Goal: Information Seeking & Learning: Learn about a topic

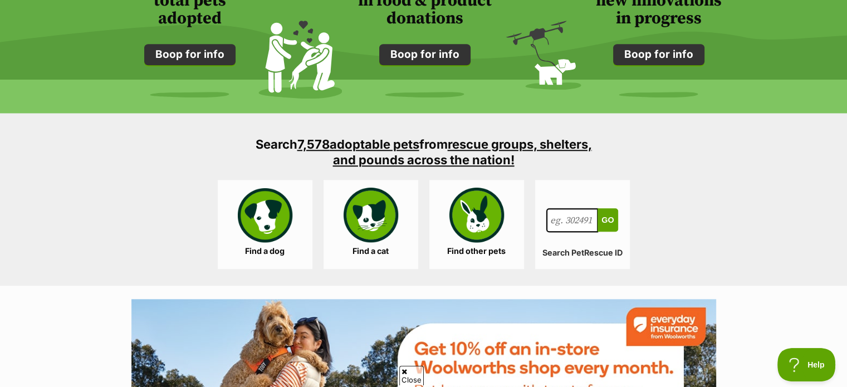
scroll to position [995, 0]
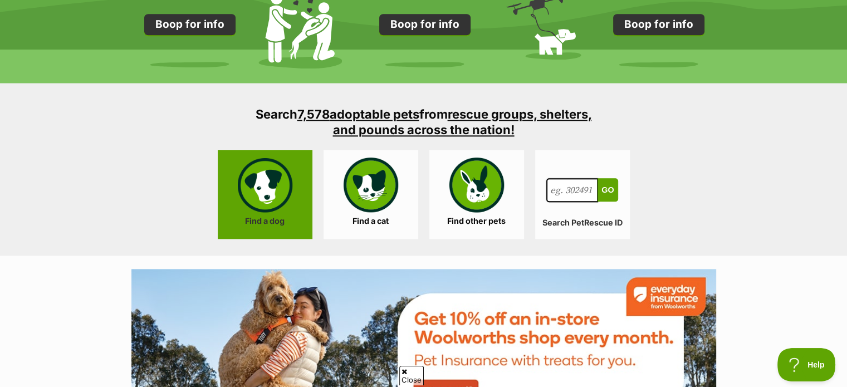
click at [267, 216] on link "Find a dog" at bounding box center [265, 194] width 95 height 89
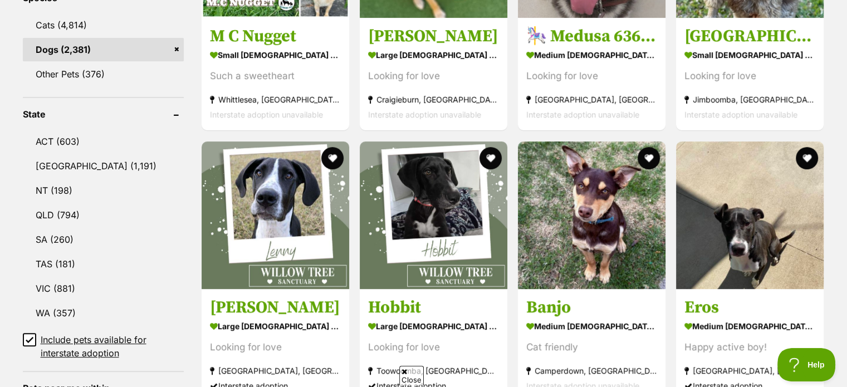
scroll to position [498, 0]
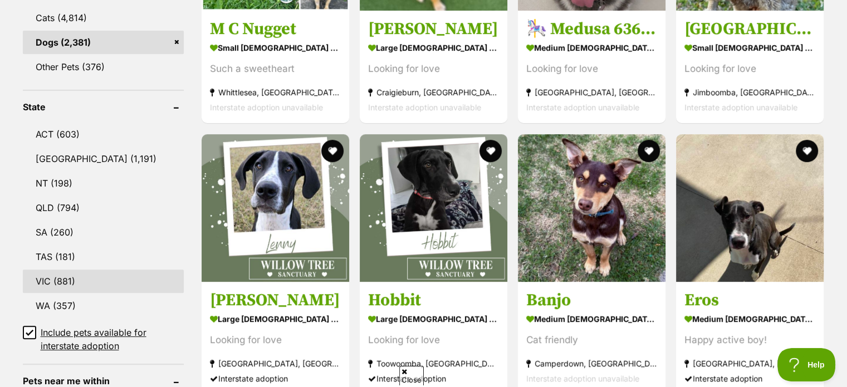
click at [68, 285] on link "VIC (881)" at bounding box center [103, 281] width 161 height 23
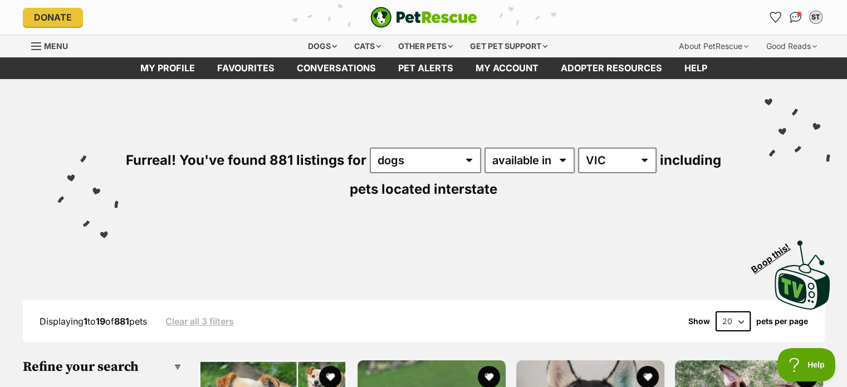
scroll to position [22, 0]
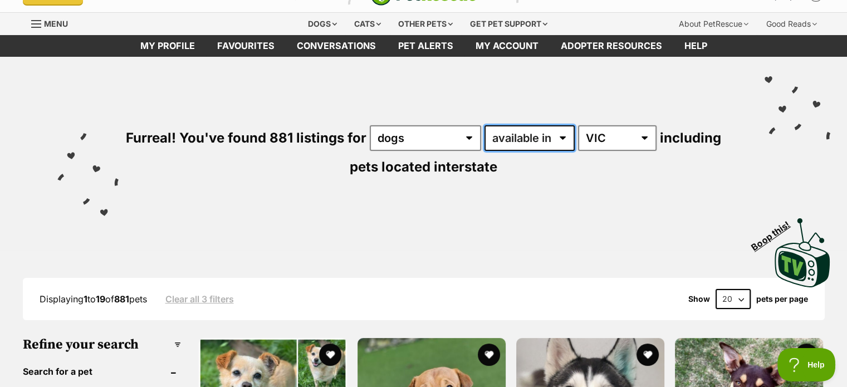
click at [564, 144] on select "available in located in" at bounding box center [530, 138] width 90 height 26
click at [627, 189] on div "Furreal! You've found 881 listings for any type of pet cats dogs other pets ava…" at bounding box center [424, 133] width 814 height 152
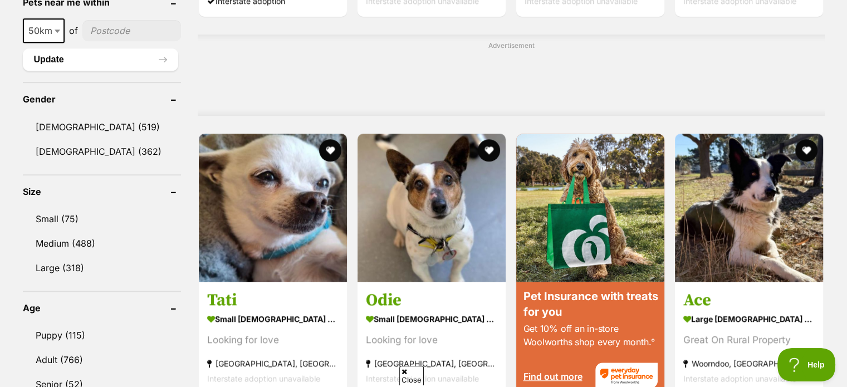
scroll to position [899, 0]
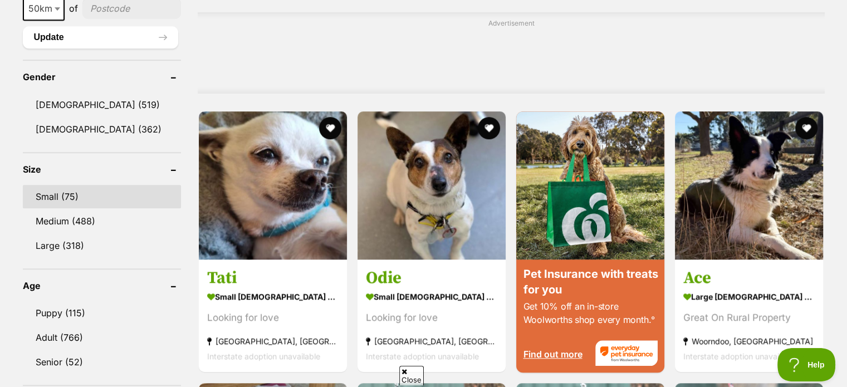
click at [52, 194] on link "Small (75)" at bounding box center [102, 196] width 159 height 23
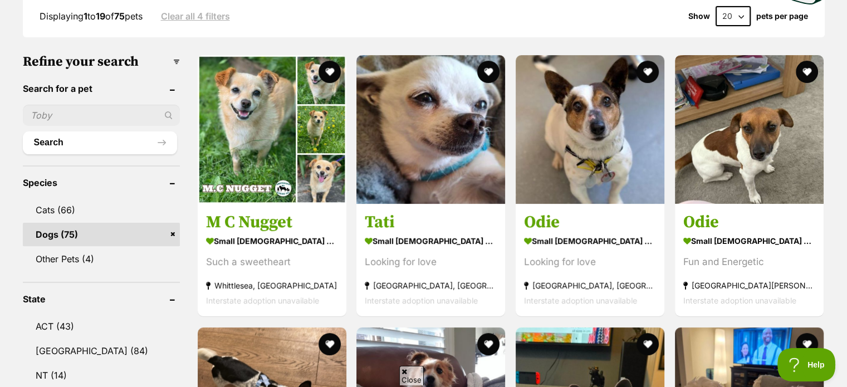
scroll to position [312, 0]
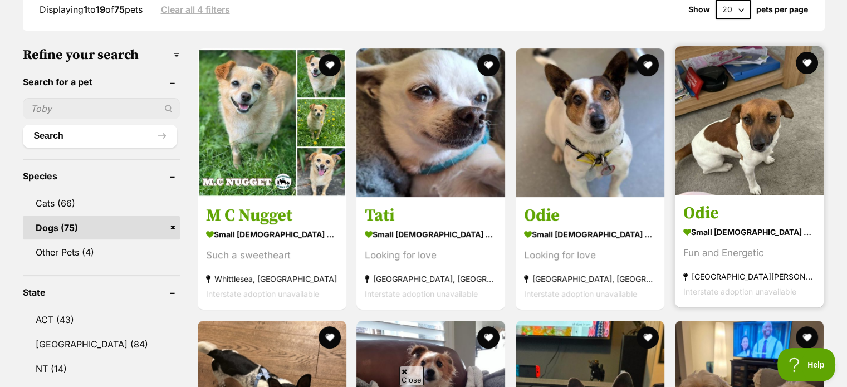
click at [722, 227] on strong "small male Dog" at bounding box center [750, 233] width 132 height 16
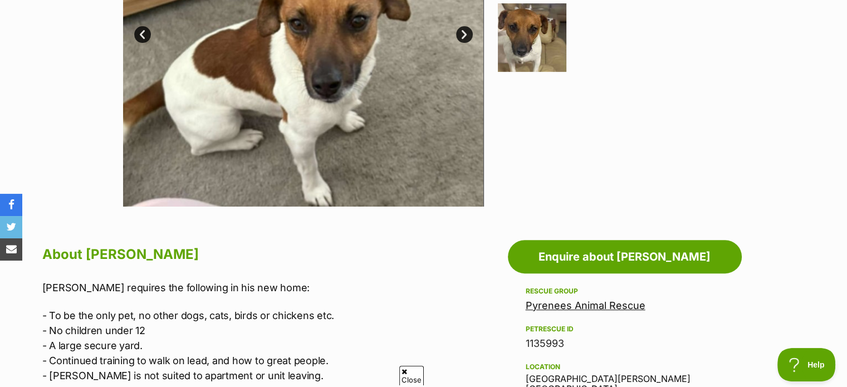
scroll to position [393, 0]
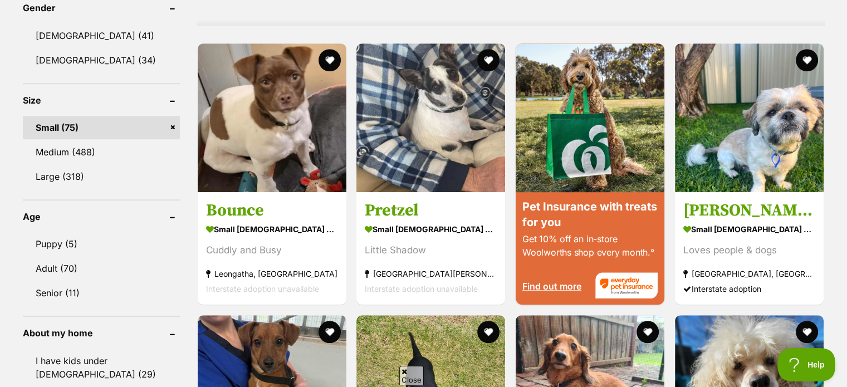
scroll to position [1057, 0]
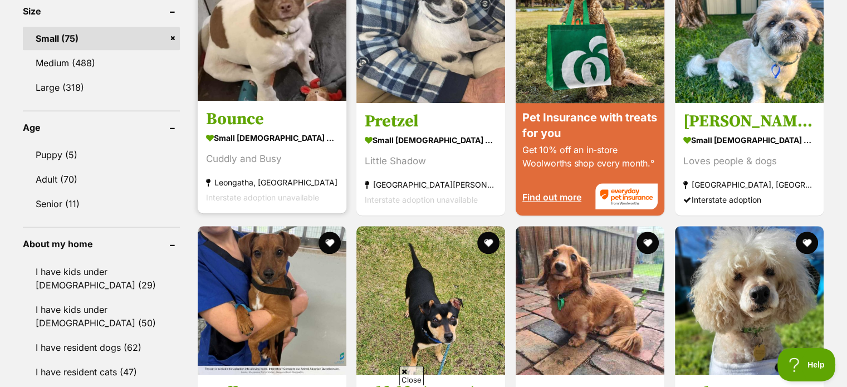
click at [272, 142] on strong "small [DEMOGRAPHIC_DATA] Dog" at bounding box center [272, 138] width 132 height 16
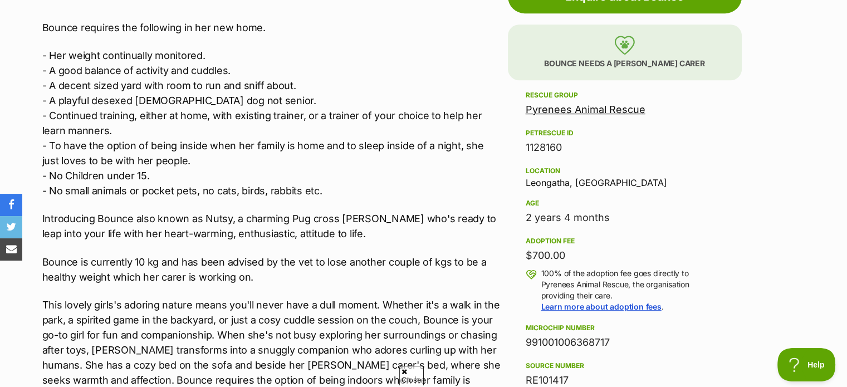
scroll to position [669, 0]
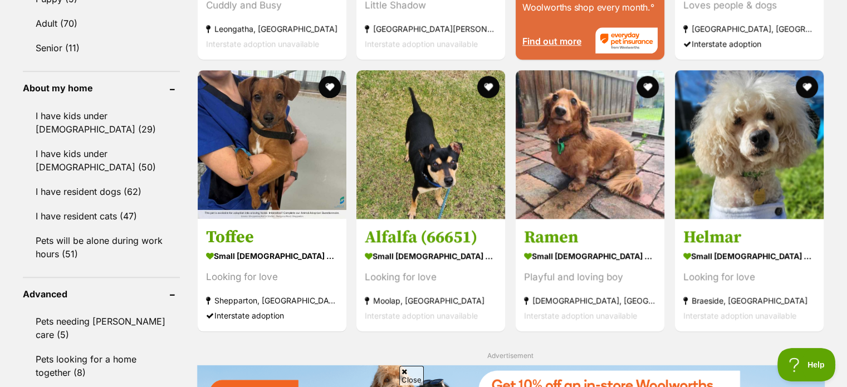
scroll to position [1273, 0]
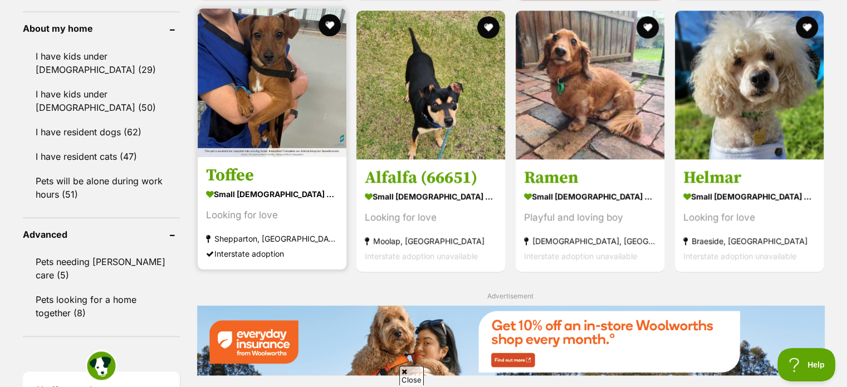
click at [258, 176] on h3 "Toffee" at bounding box center [272, 175] width 132 height 21
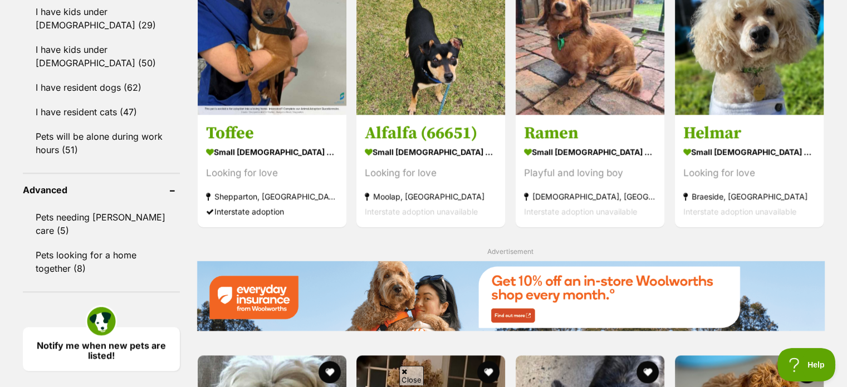
scroll to position [978, 0]
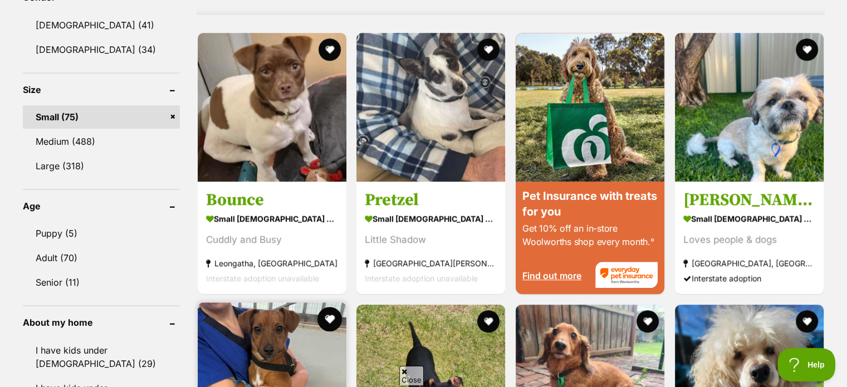
click at [330, 323] on button "favourite" at bounding box center [329, 319] width 25 height 25
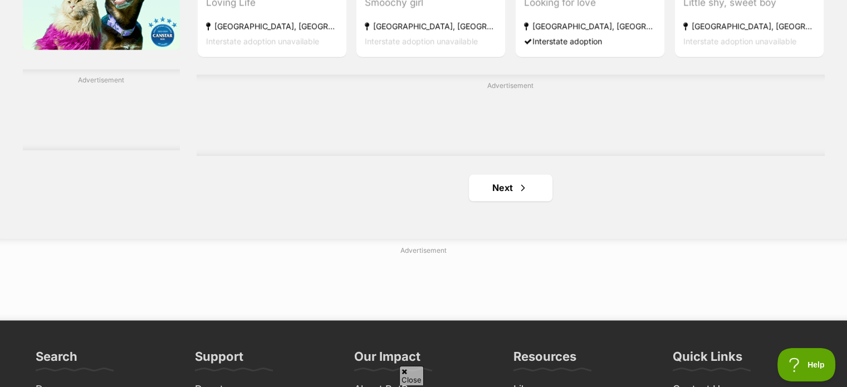
scroll to position [1884, 0]
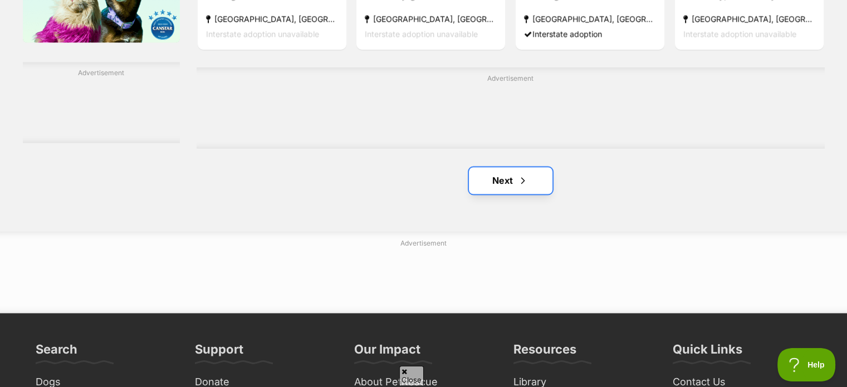
click at [499, 182] on link "Next" at bounding box center [511, 180] width 84 height 27
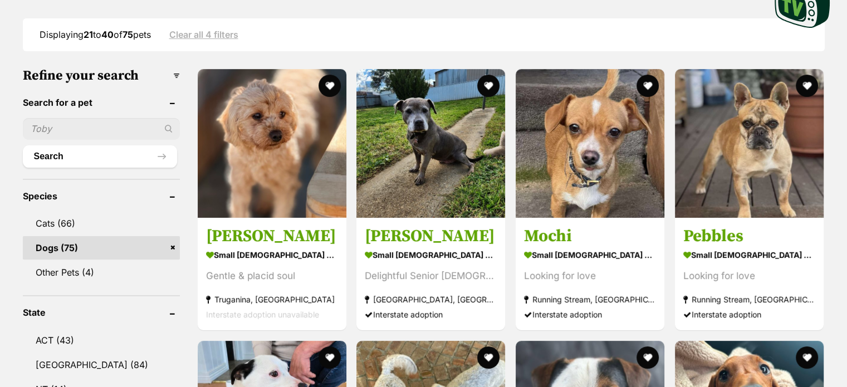
scroll to position [304, 0]
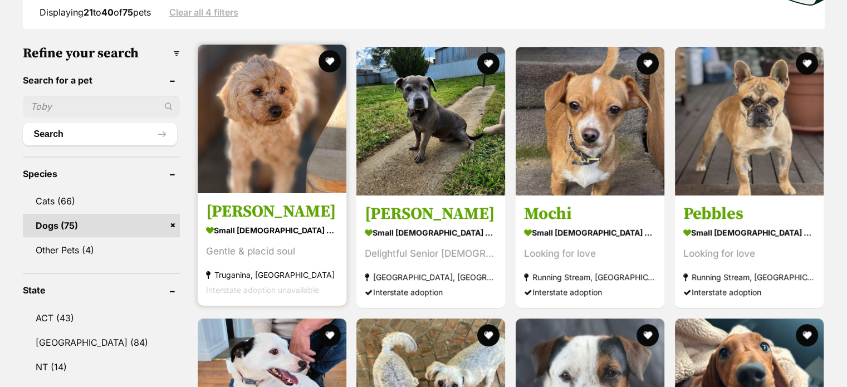
click at [262, 232] on strong "small female Dog" at bounding box center [272, 230] width 132 height 16
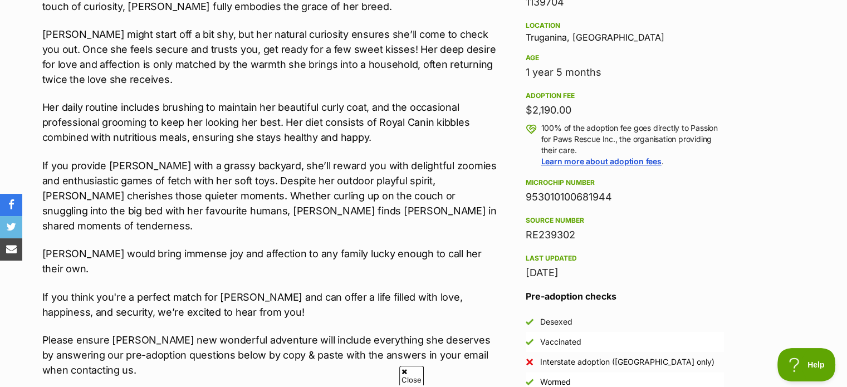
scroll to position [669, 0]
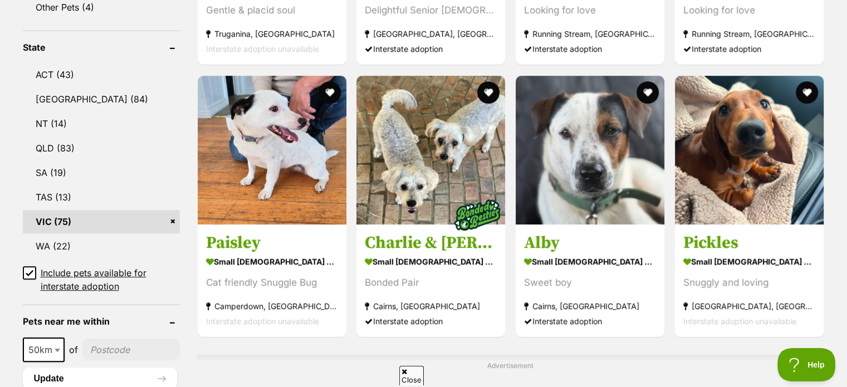
scroll to position [579, 0]
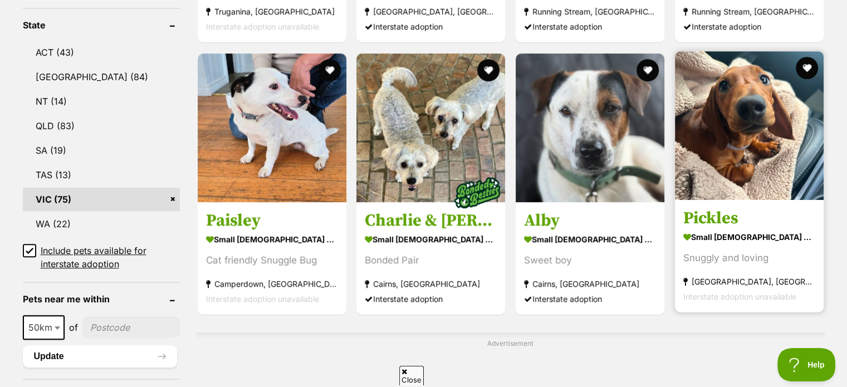
click at [720, 240] on strong "small male Dog" at bounding box center [750, 237] width 132 height 16
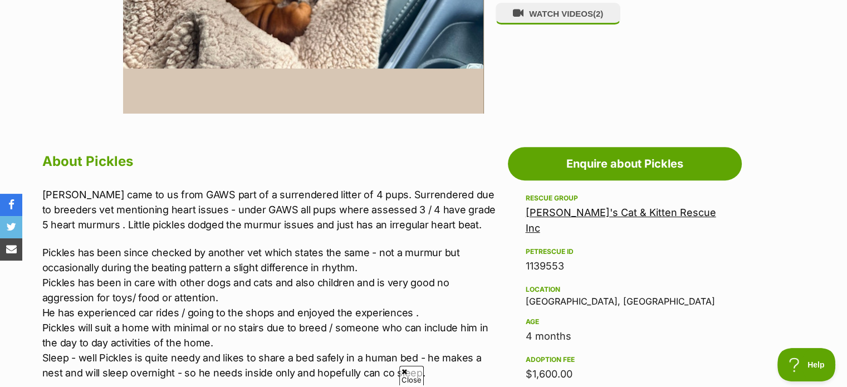
scroll to position [483, 0]
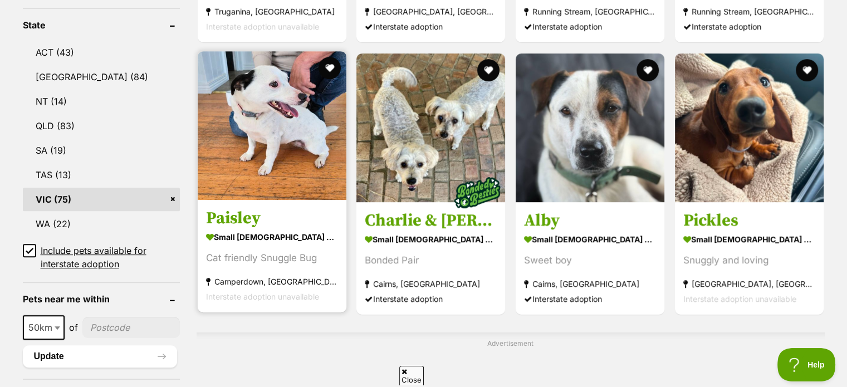
click at [252, 242] on strong "small female Dog" at bounding box center [272, 237] width 132 height 16
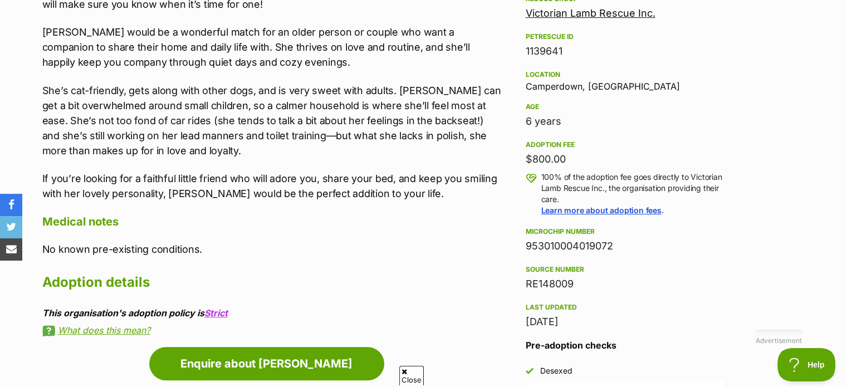
scroll to position [781, 0]
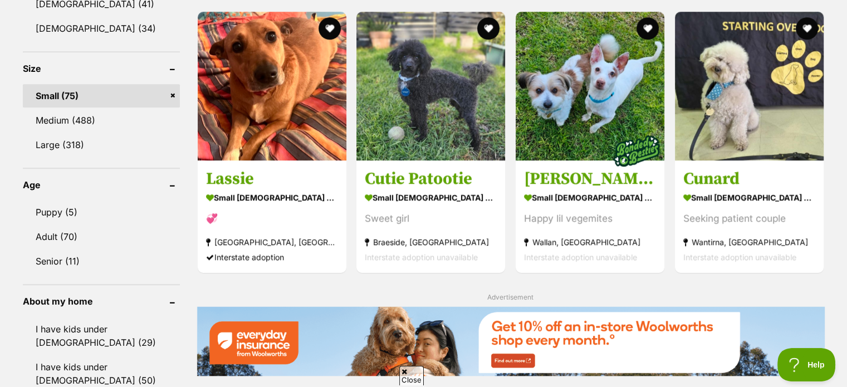
scroll to position [1010, 0]
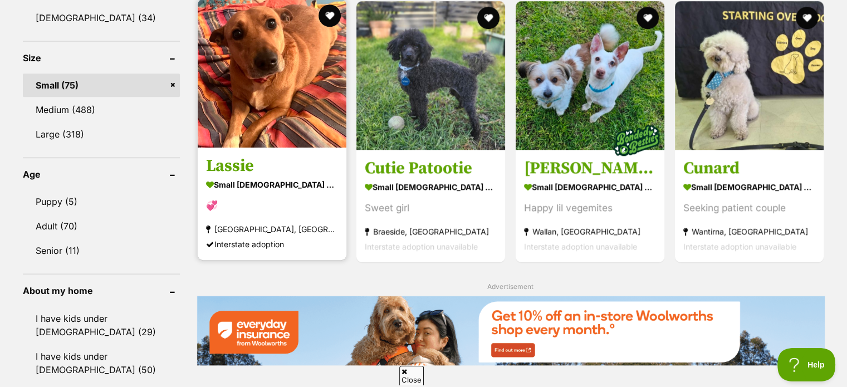
click at [231, 164] on h3 "Lassie" at bounding box center [272, 165] width 132 height 21
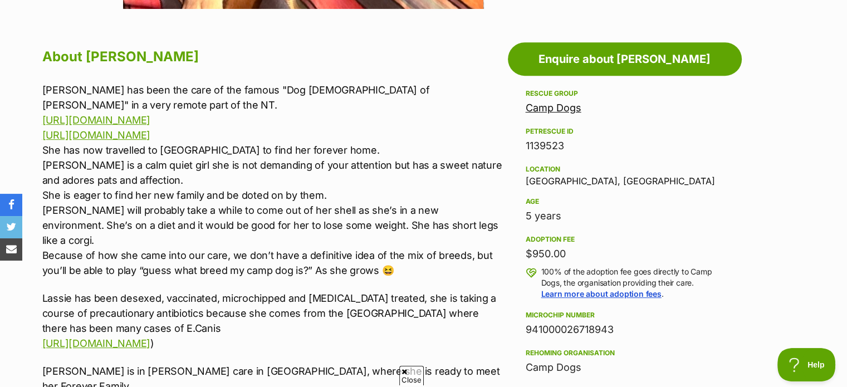
scroll to position [245, 0]
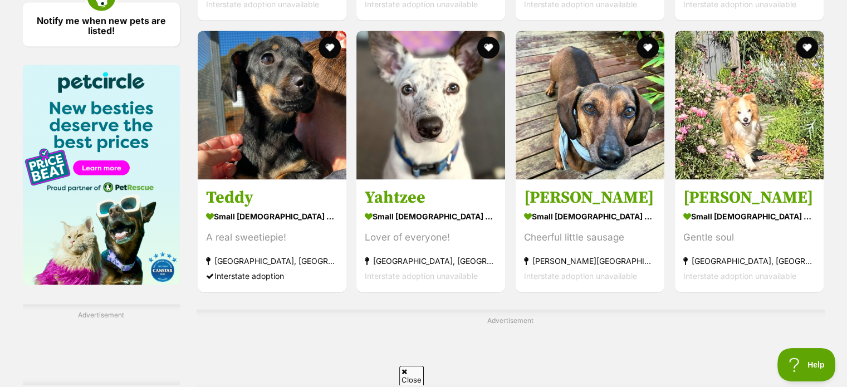
scroll to position [1649, 0]
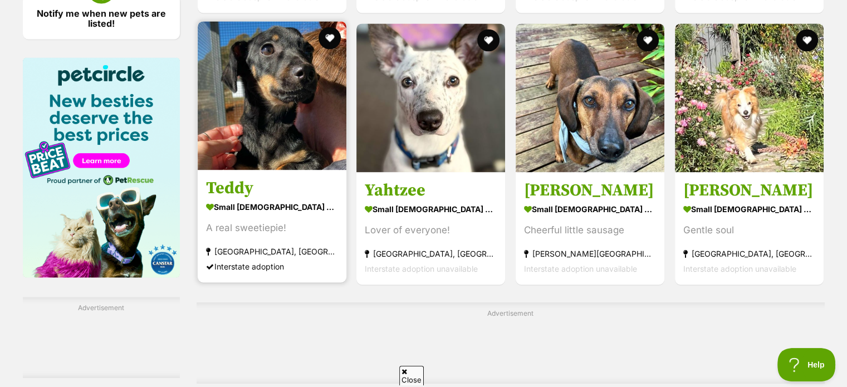
click at [239, 191] on h3 "Teddy" at bounding box center [272, 188] width 132 height 21
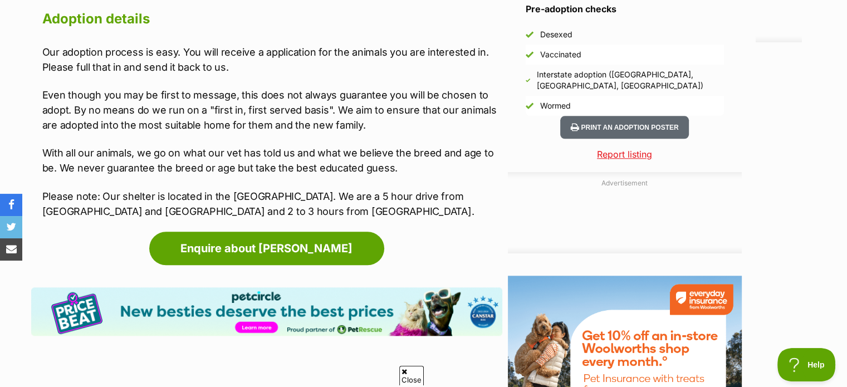
scroll to position [1114, 0]
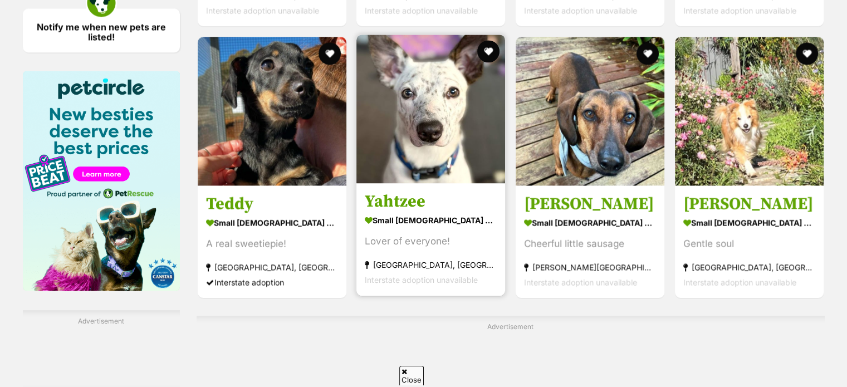
click at [402, 207] on h3 "Yahtzee" at bounding box center [431, 201] width 132 height 21
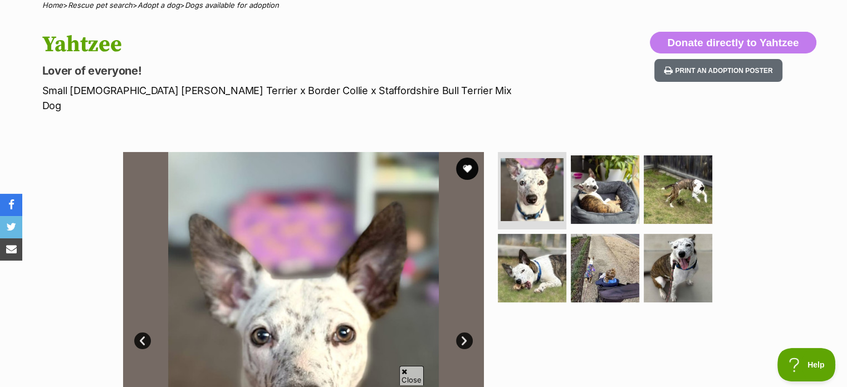
scroll to position [58, 0]
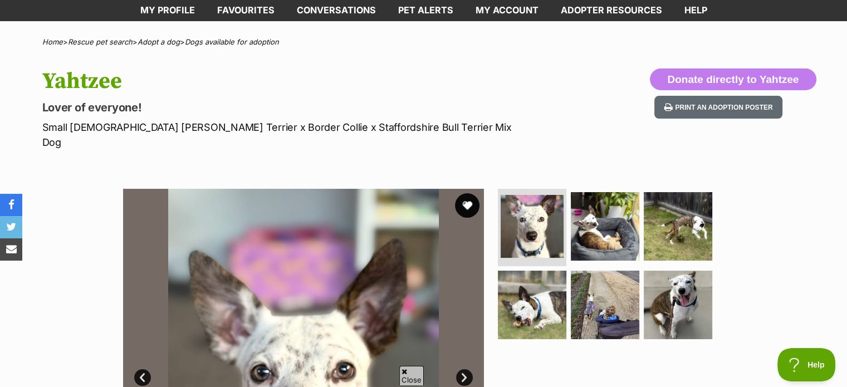
click at [469, 193] on button "favourite" at bounding box center [467, 205] width 25 height 25
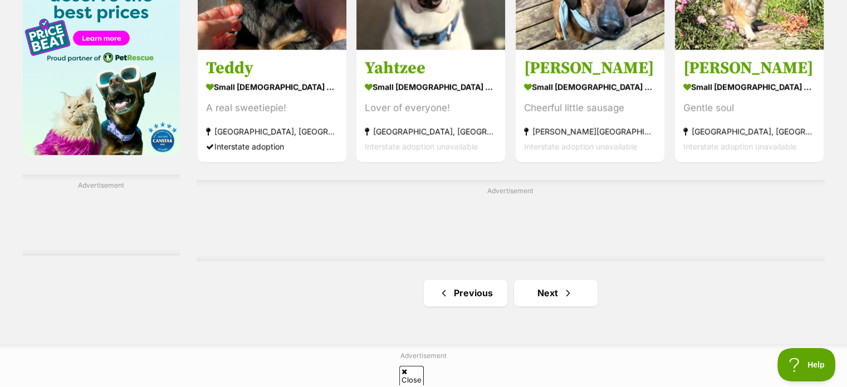
scroll to position [1785, 0]
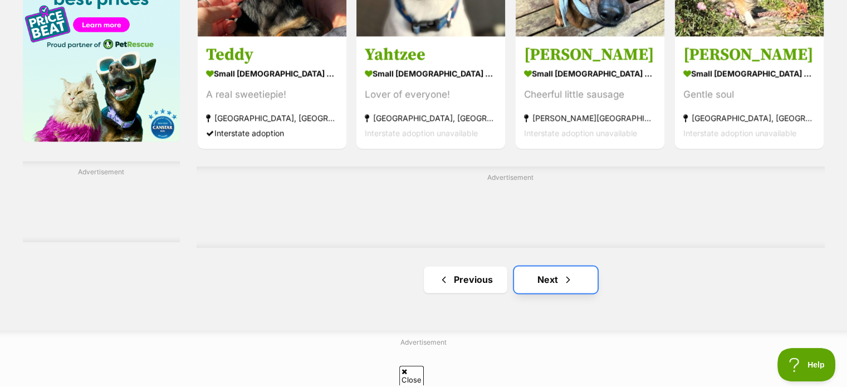
click at [548, 275] on link "Next" at bounding box center [556, 279] width 84 height 27
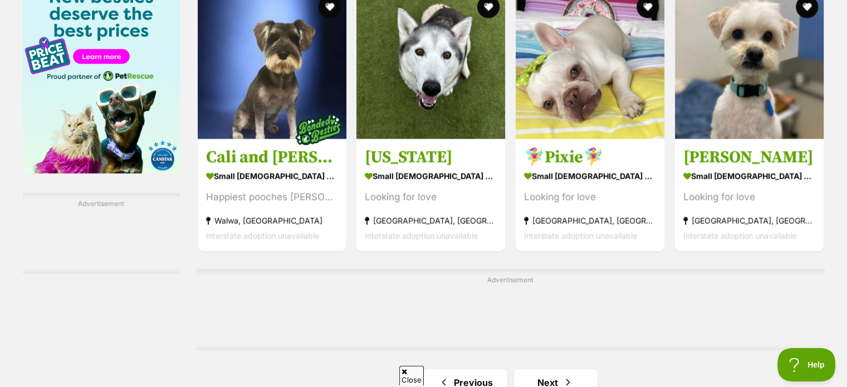
scroll to position [1835, 0]
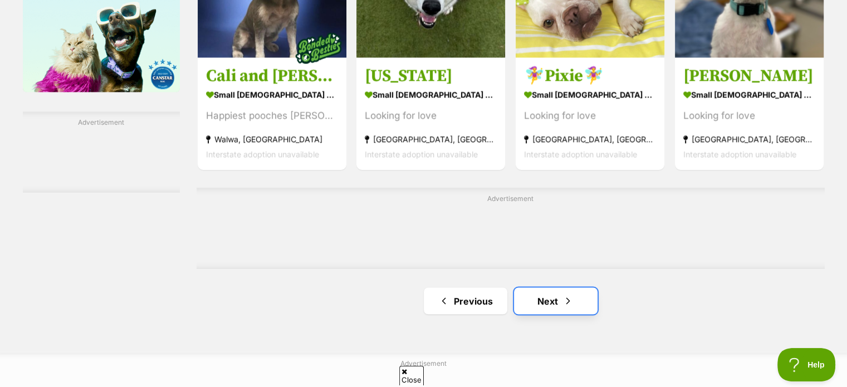
click at [557, 307] on link "Next" at bounding box center [556, 301] width 84 height 27
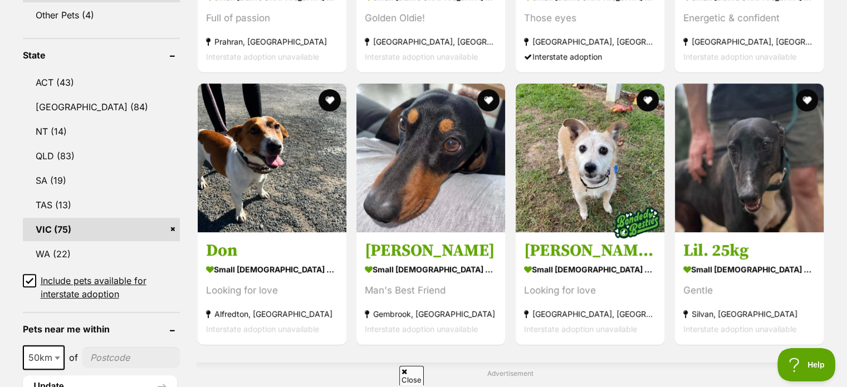
scroll to position [572, 0]
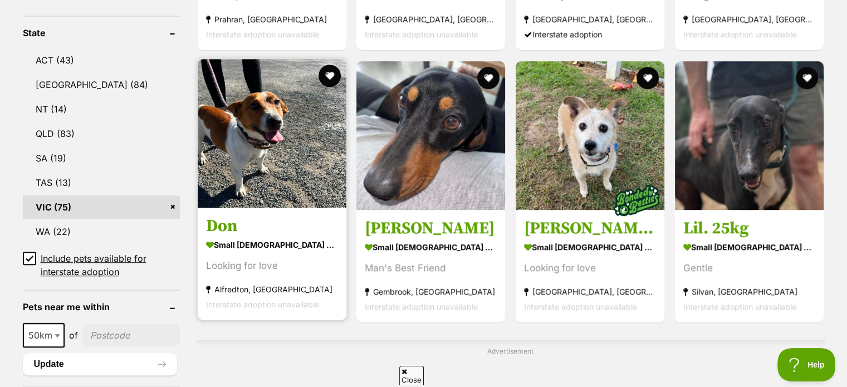
click at [235, 240] on strong "small male Dog" at bounding box center [272, 245] width 132 height 16
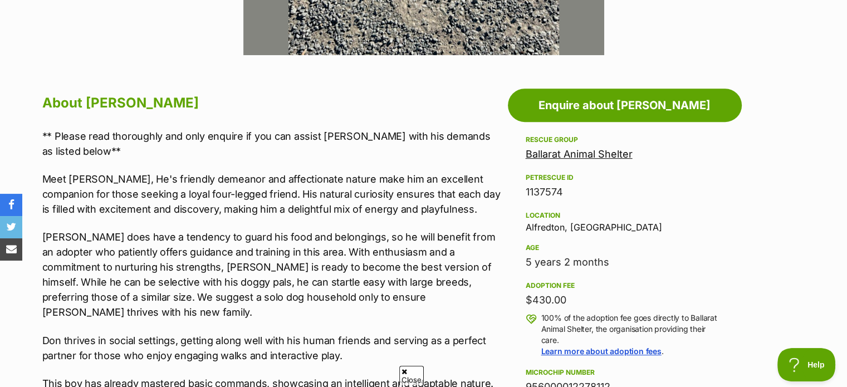
scroll to position [542, 0]
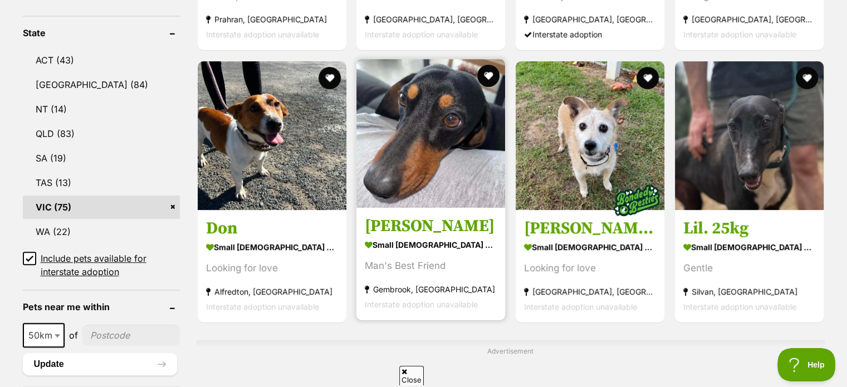
click at [411, 246] on strong "small [DEMOGRAPHIC_DATA] Dog" at bounding box center [431, 245] width 132 height 16
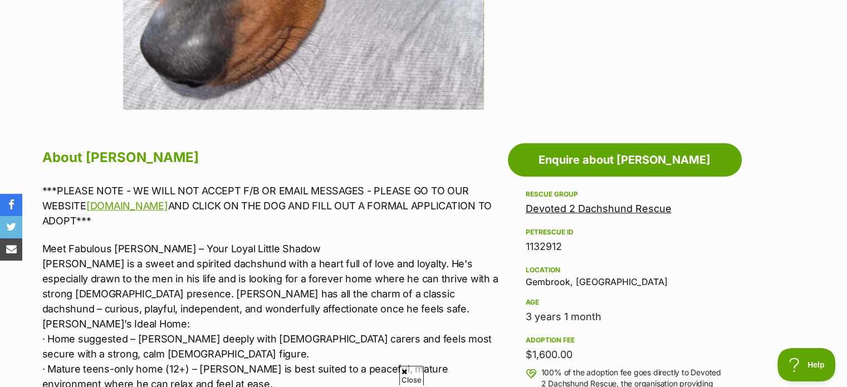
scroll to position [505, 0]
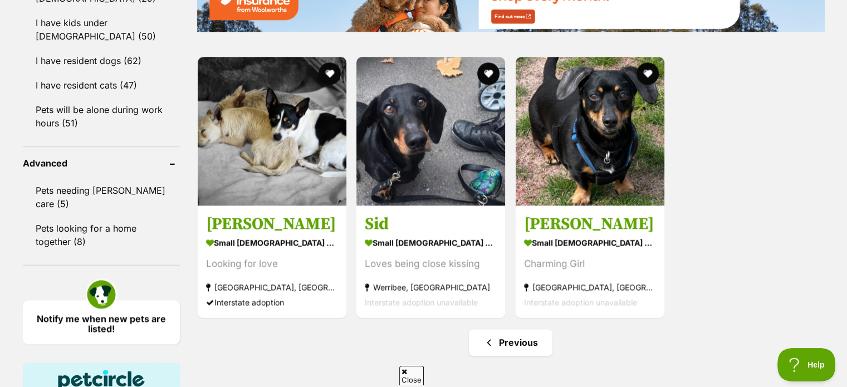
scroll to position [1366, 0]
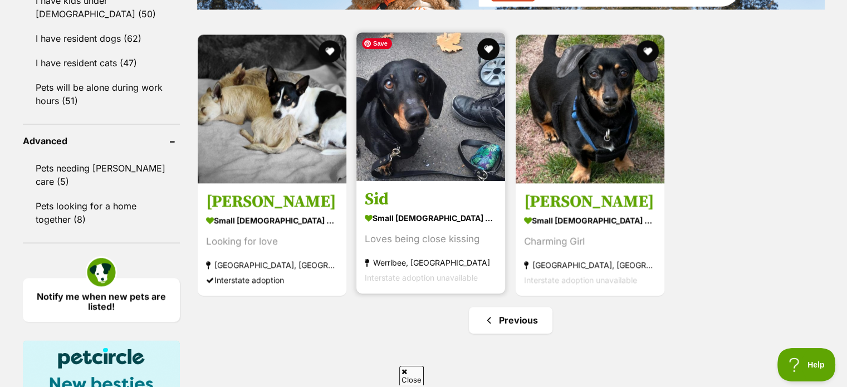
click at [408, 144] on img at bounding box center [431, 106] width 149 height 149
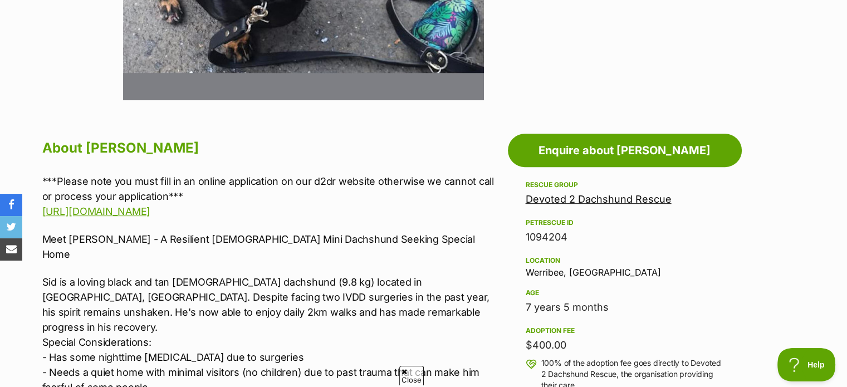
scroll to position [498, 0]
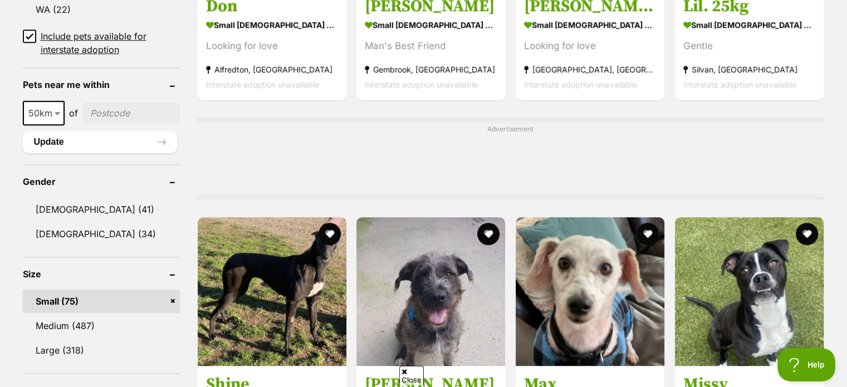
scroll to position [4, 0]
